Goal: Task Accomplishment & Management: Manage account settings

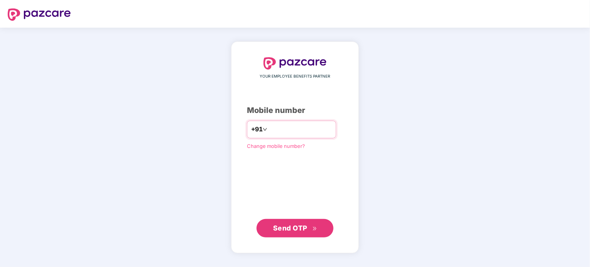
click at [287, 132] on input "number" at bounding box center [300, 129] width 63 height 12
type input "**********"
click at [309, 226] on span "Send OTP" at bounding box center [295, 228] width 44 height 11
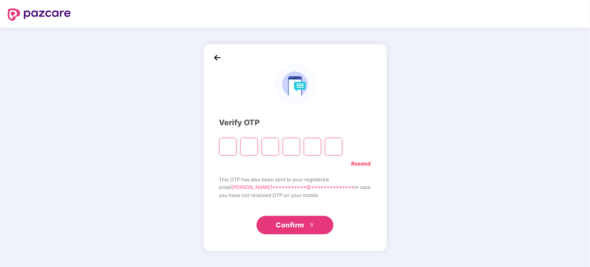
type input "*"
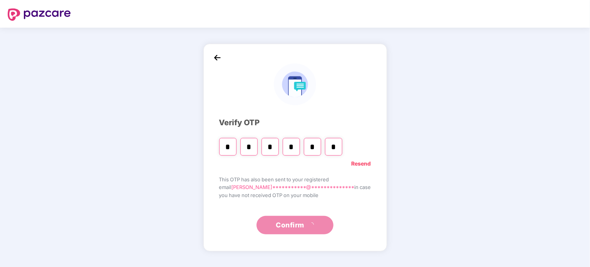
type input "*"
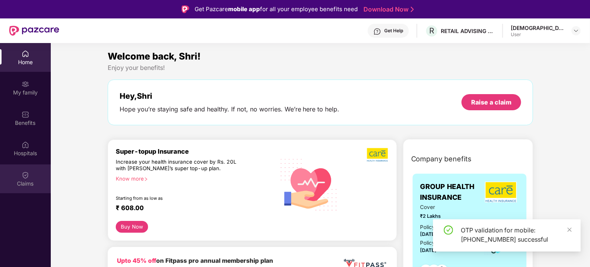
click at [23, 171] on div at bounding box center [26, 175] width 8 height 8
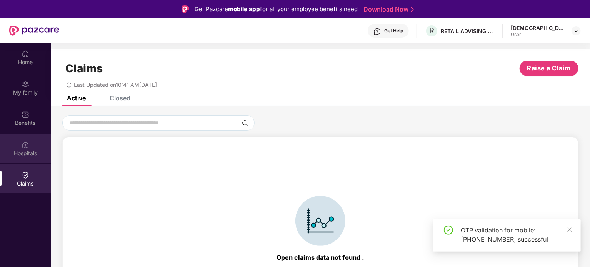
click at [30, 144] on div "Hospitals" at bounding box center [25, 148] width 51 height 29
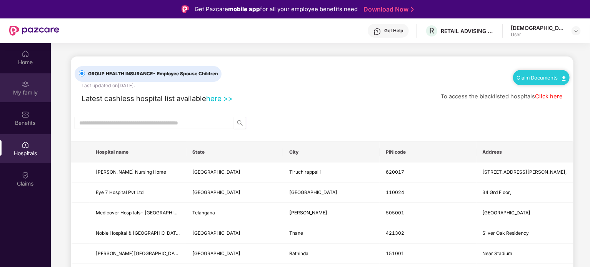
click at [21, 87] on div "My family" at bounding box center [25, 87] width 51 height 29
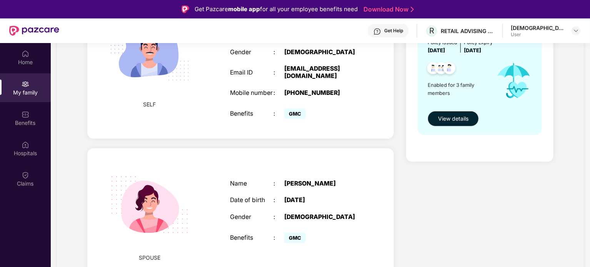
scroll to position [154, 0]
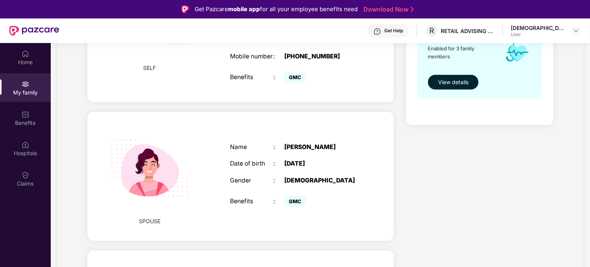
click at [469, 83] on button "View details" at bounding box center [453, 82] width 51 height 15
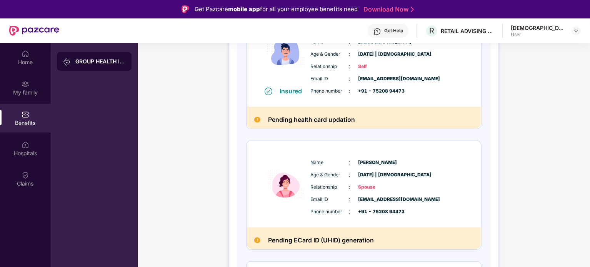
scroll to position [132, 0]
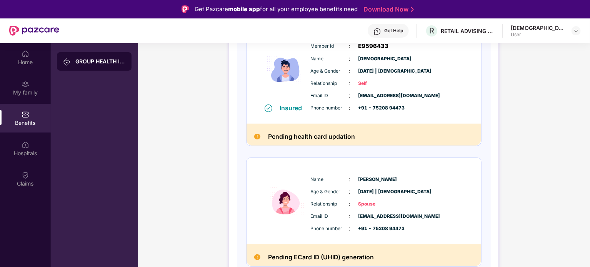
click at [320, 136] on h2 "Pending health card updation" at bounding box center [311, 137] width 87 height 10
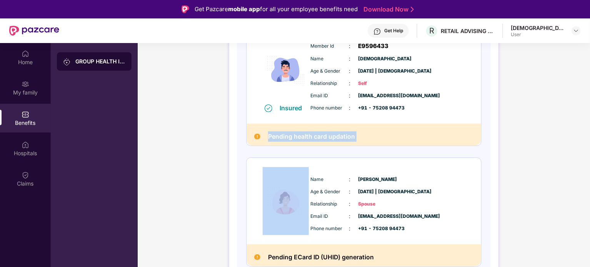
click at [320, 136] on h2 "Pending health card updation" at bounding box center [311, 137] width 87 height 10
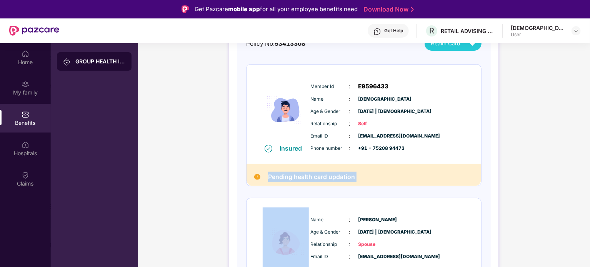
scroll to position [17, 0]
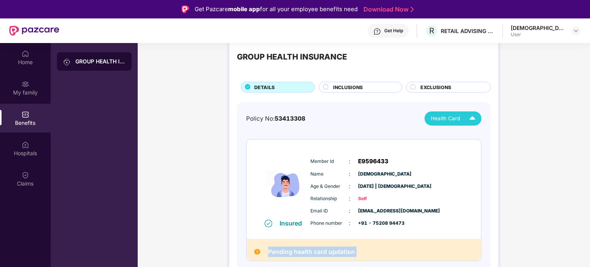
click at [454, 123] on div "Health Card" at bounding box center [455, 118] width 48 height 13
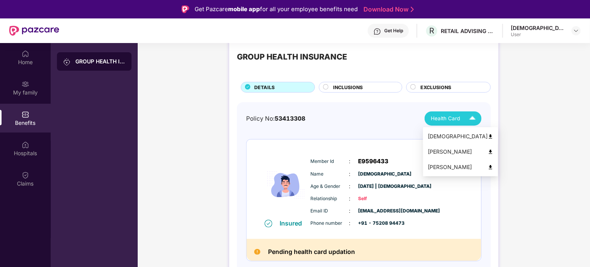
click at [455, 137] on div "Shri Krishna" at bounding box center [461, 136] width 66 height 8
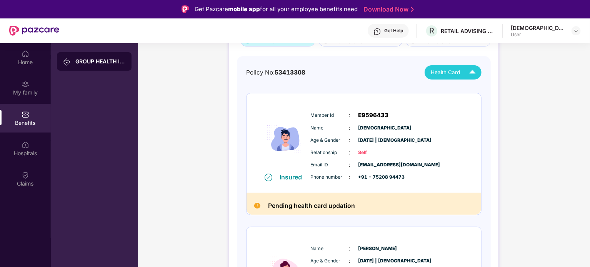
scroll to position [171, 0]
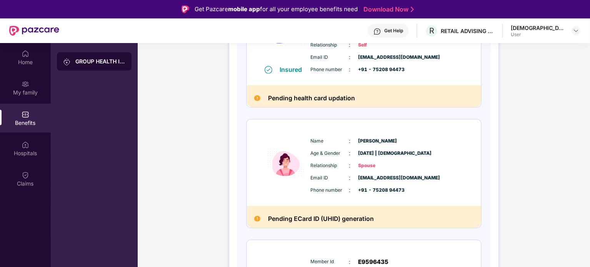
click at [365, 218] on h2 "Pending ECard ID (UHID) generation" at bounding box center [321, 219] width 106 height 10
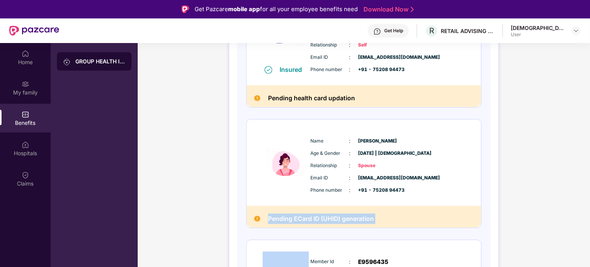
click at [365, 218] on h2 "Pending ECard ID (UHID) generation" at bounding box center [321, 219] width 106 height 10
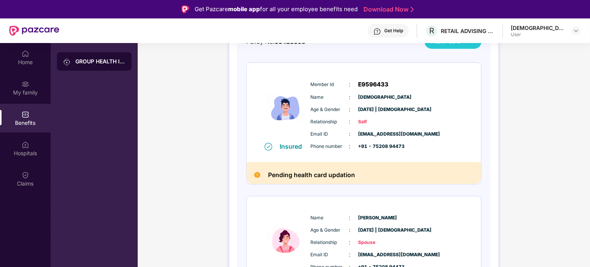
scroll to position [209, 0]
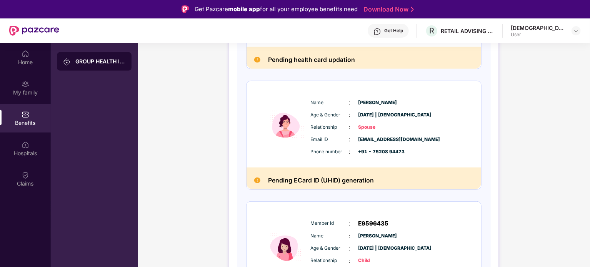
click at [385, 152] on span "+91 - 75208 94473" at bounding box center [378, 151] width 38 height 7
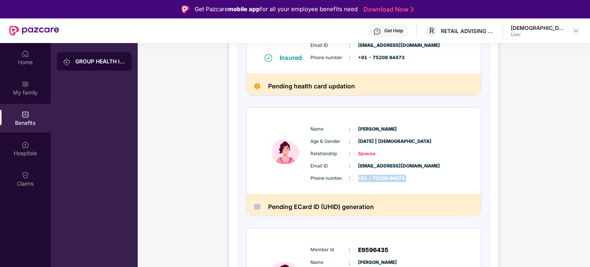
scroll to position [171, 0]
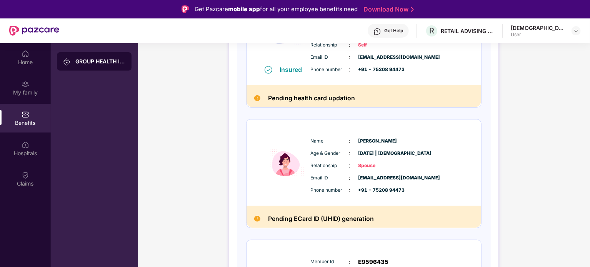
click at [278, 94] on h2 "Pending health card updation" at bounding box center [311, 98] width 87 height 10
click at [282, 95] on h2 "Pending health card updation" at bounding box center [311, 98] width 87 height 10
copy h2 "Pending"
click at [290, 68] on div "Insured" at bounding box center [293, 70] width 27 height 8
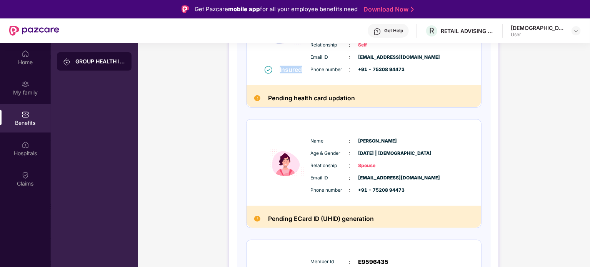
copy div "Insured"
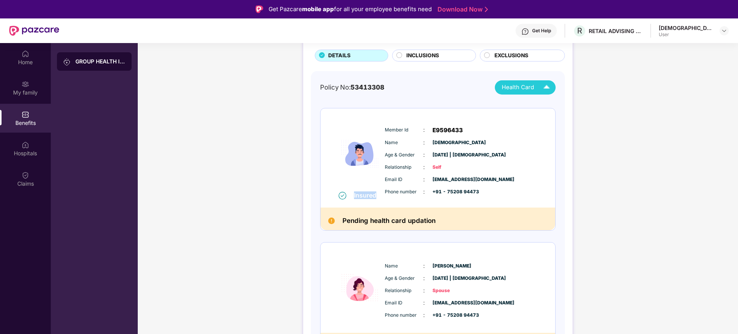
scroll to position [98, 0]
